Goal: Transaction & Acquisition: Purchase product/service

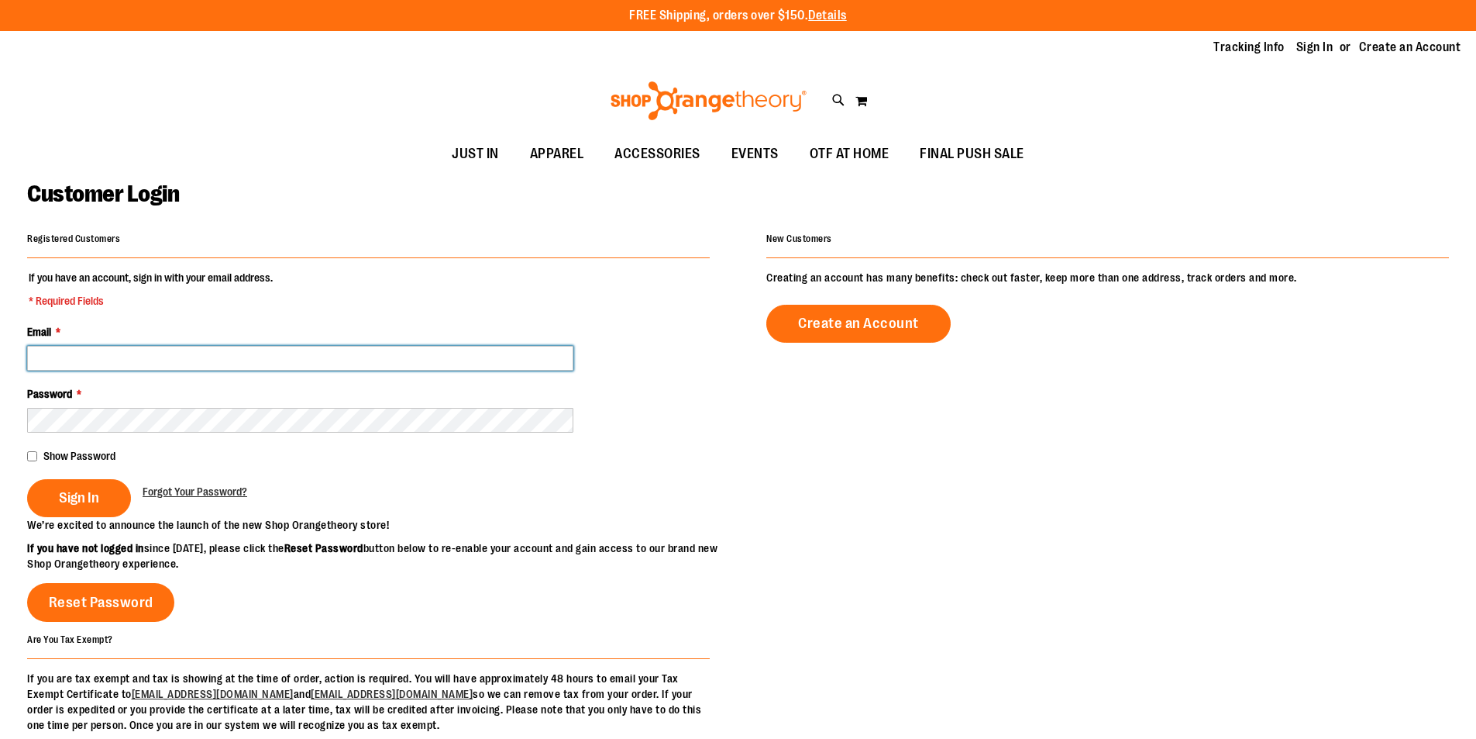
type input "**********"
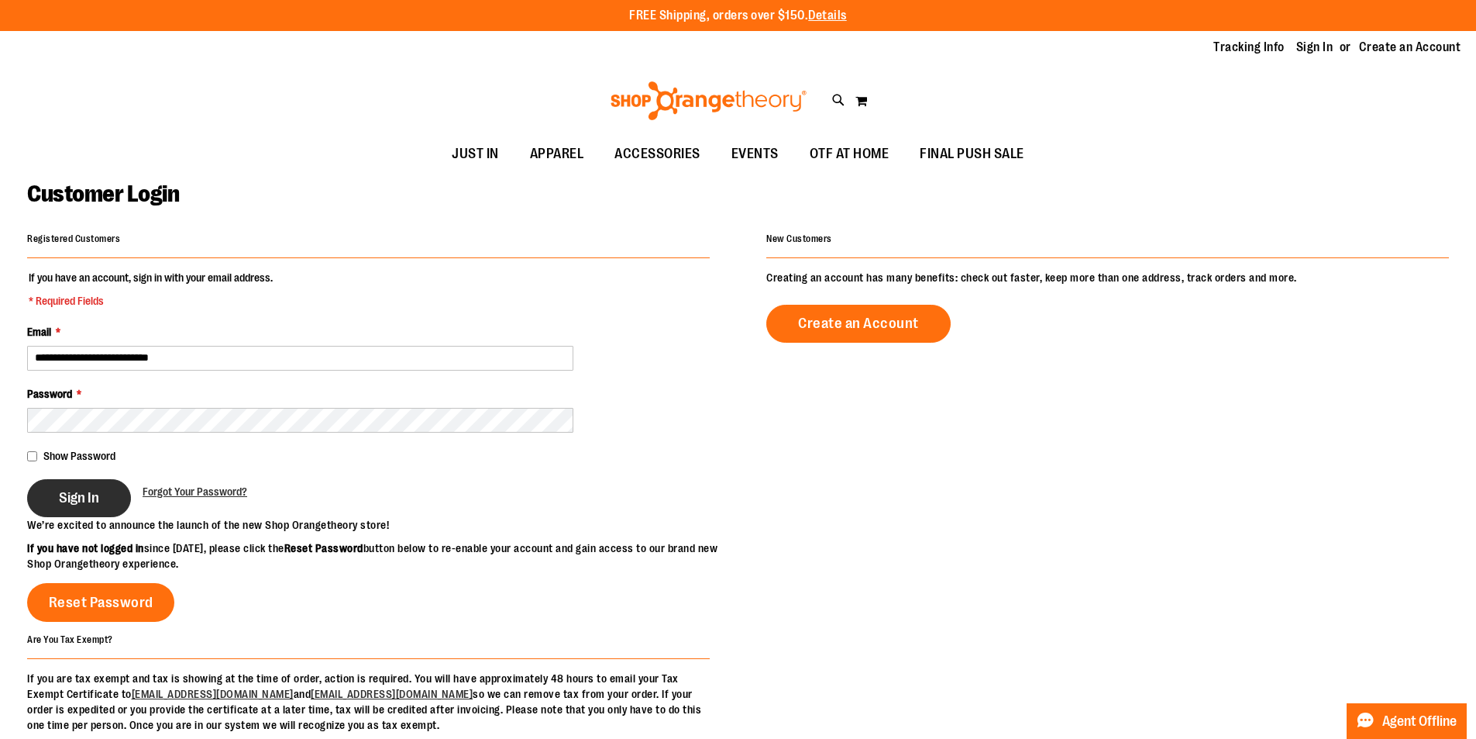
click at [54, 510] on button "Sign In" at bounding box center [79, 498] width 104 height 38
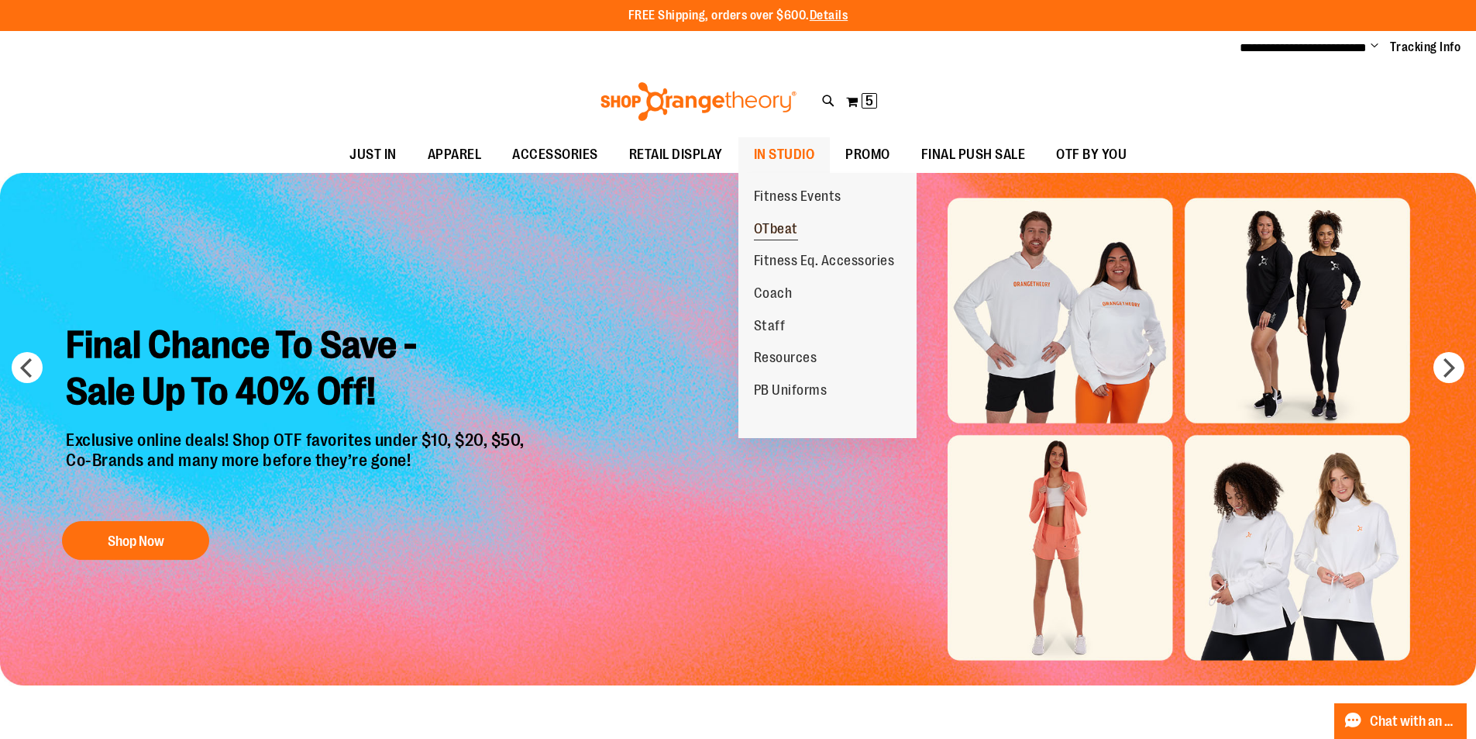
click at [774, 226] on span "OTbeat" at bounding box center [776, 230] width 44 height 19
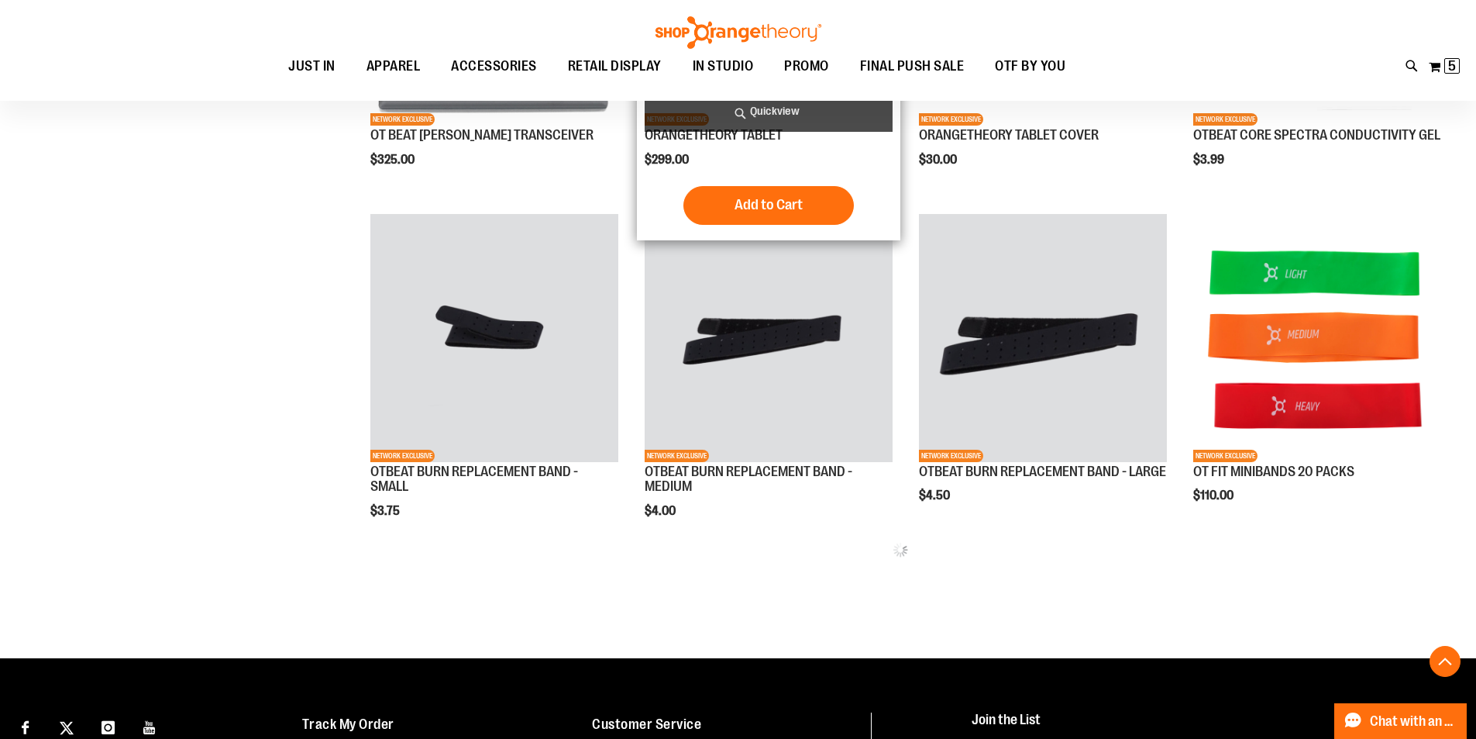
scroll to position [1141, 0]
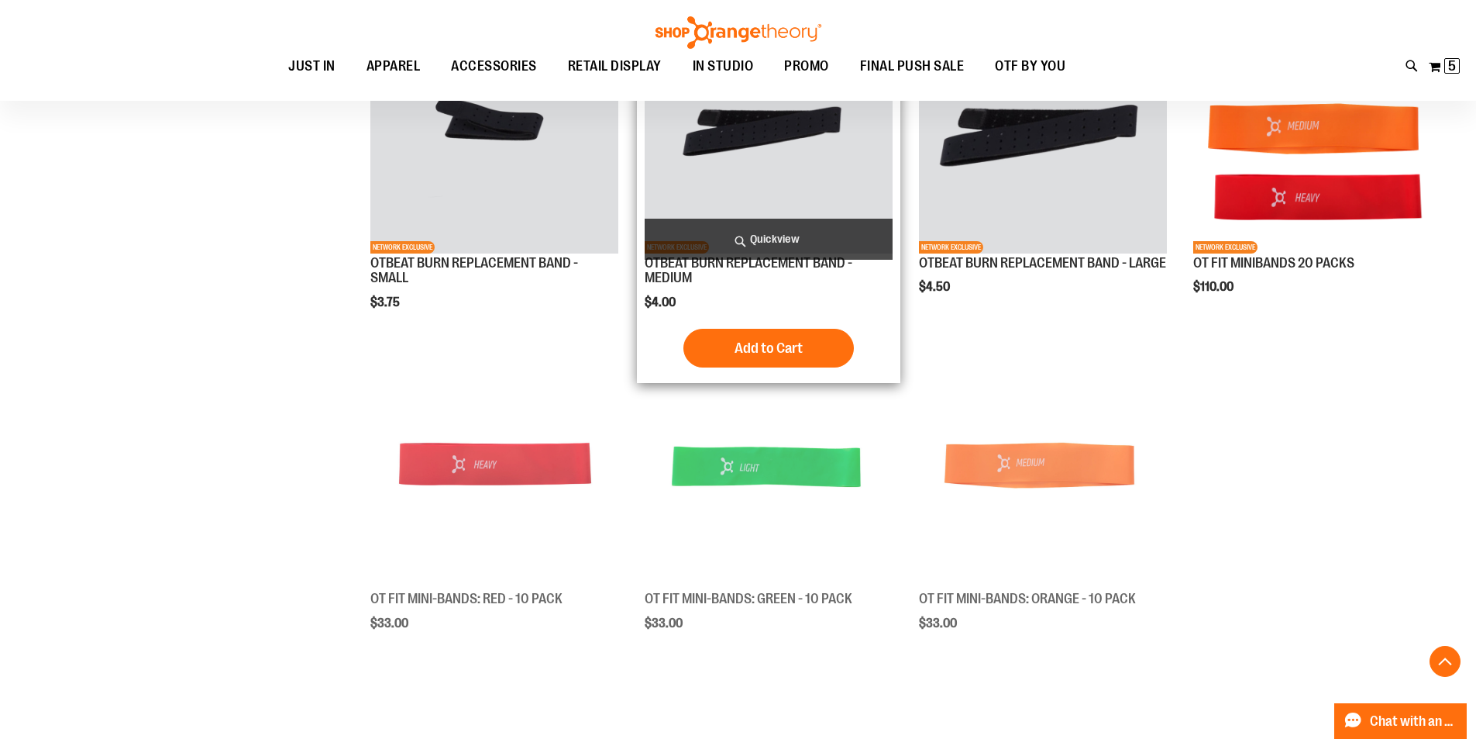
click at [791, 177] on img "product" at bounding box center [769, 129] width 248 height 248
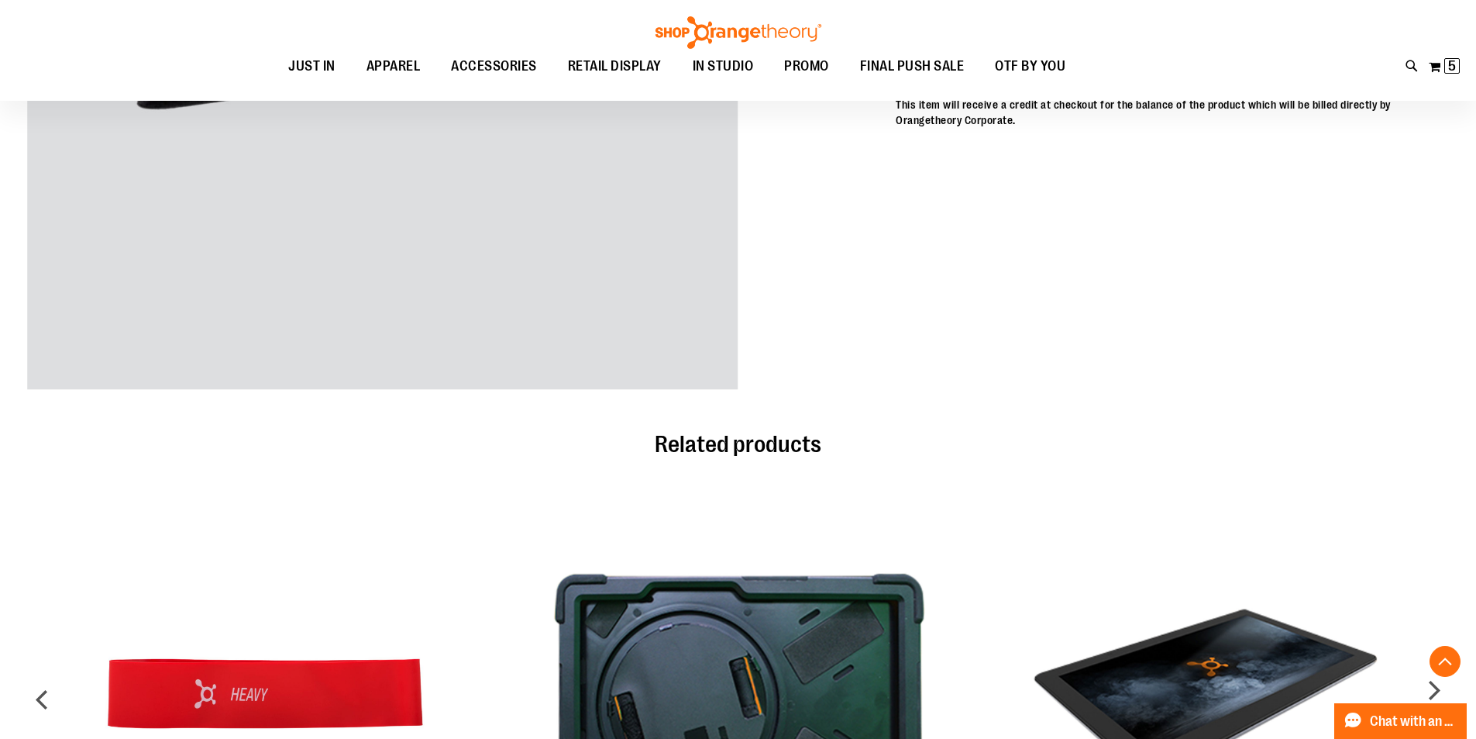
scroll to position [156, 0]
